Goal: Transaction & Acquisition: Purchase product/service

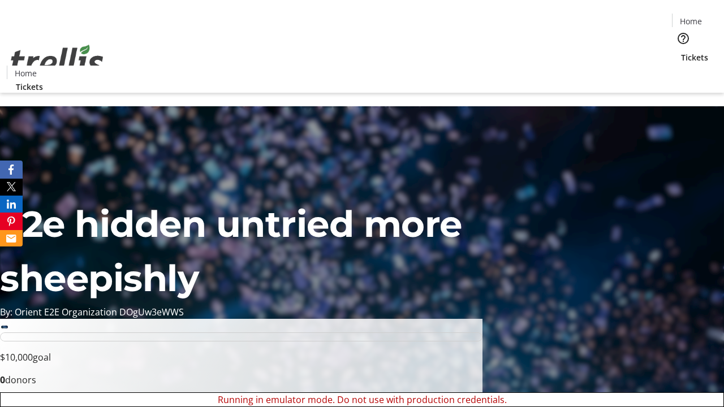
click at [692, 17] on span "Sign Up" at bounding box center [696, 16] width 33 height 14
type input "[EMAIL_ADDRESS][DOMAIN_NAME]"
type input "Timmy"
type input "[PERSON_NAME]"
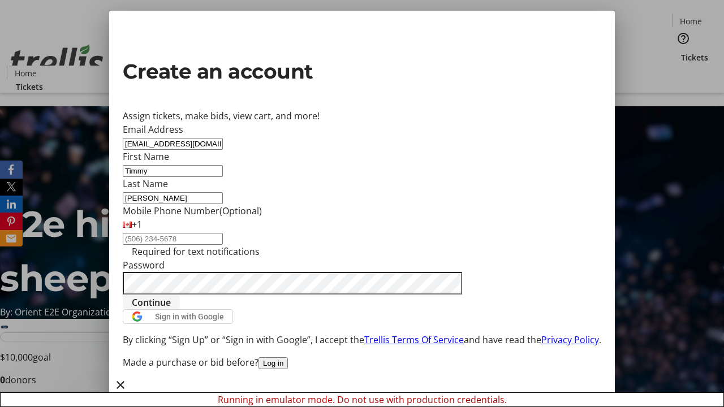
click at [171, 309] on span "Continue" at bounding box center [151, 303] width 39 height 14
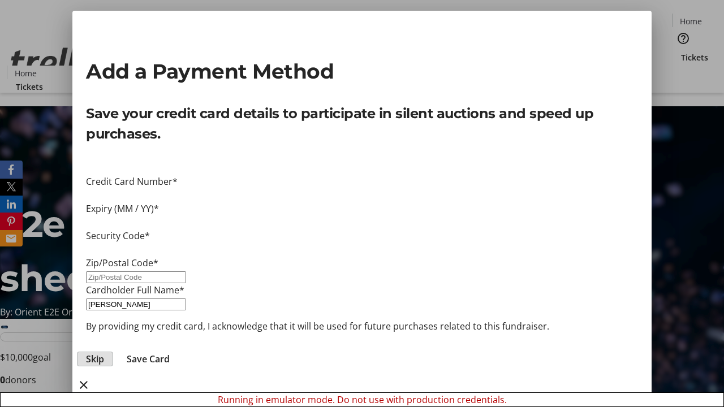
click at [104, 352] on span "Skip" at bounding box center [95, 359] width 18 height 14
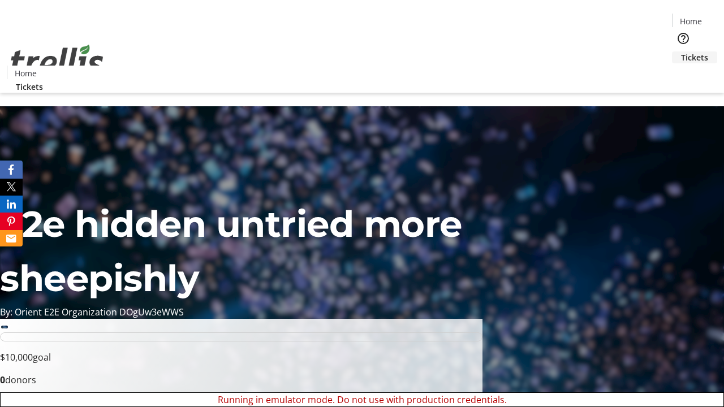
click at [681, 51] on span "Tickets" at bounding box center [694, 57] width 27 height 12
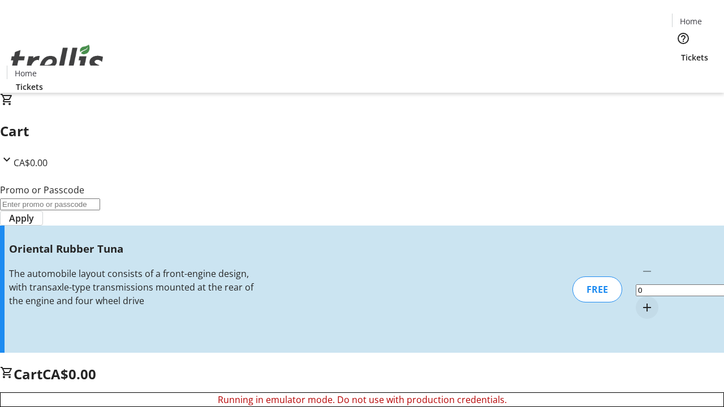
click at [640, 301] on mat-icon "Increment by one" at bounding box center [647, 308] width 14 height 14
type input "1"
